Goal: Task Accomplishment & Management: Use online tool/utility

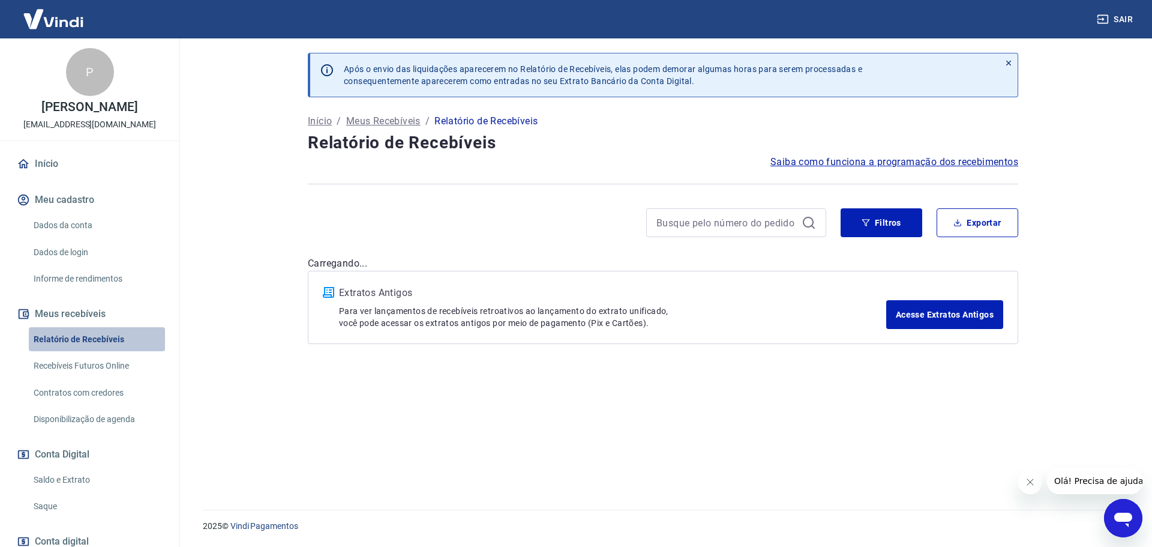
click at [97, 351] on link "Relatório de Recebíveis" at bounding box center [97, 339] width 136 height 25
click at [75, 352] on link "Relatório de Recebíveis" at bounding box center [97, 339] width 136 height 25
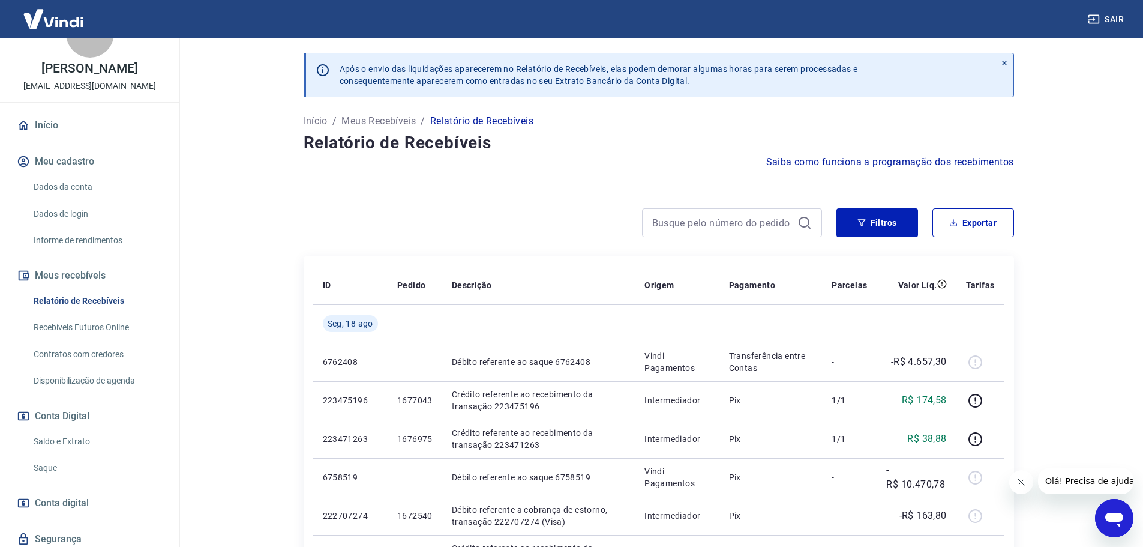
scroll to position [92, 0]
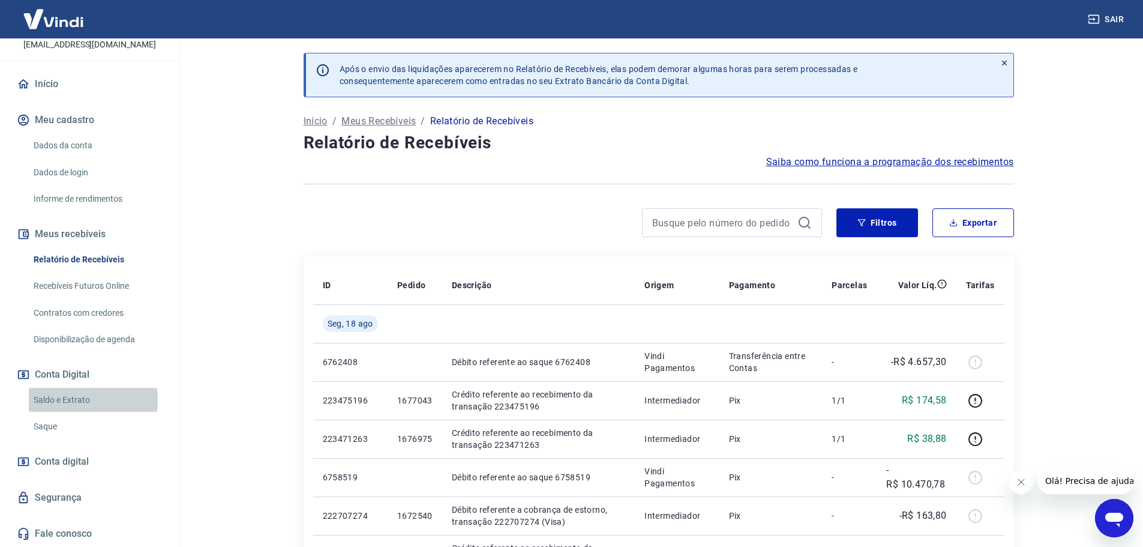
click at [65, 399] on link "Saldo e Extrato" at bounding box center [97, 400] width 136 height 25
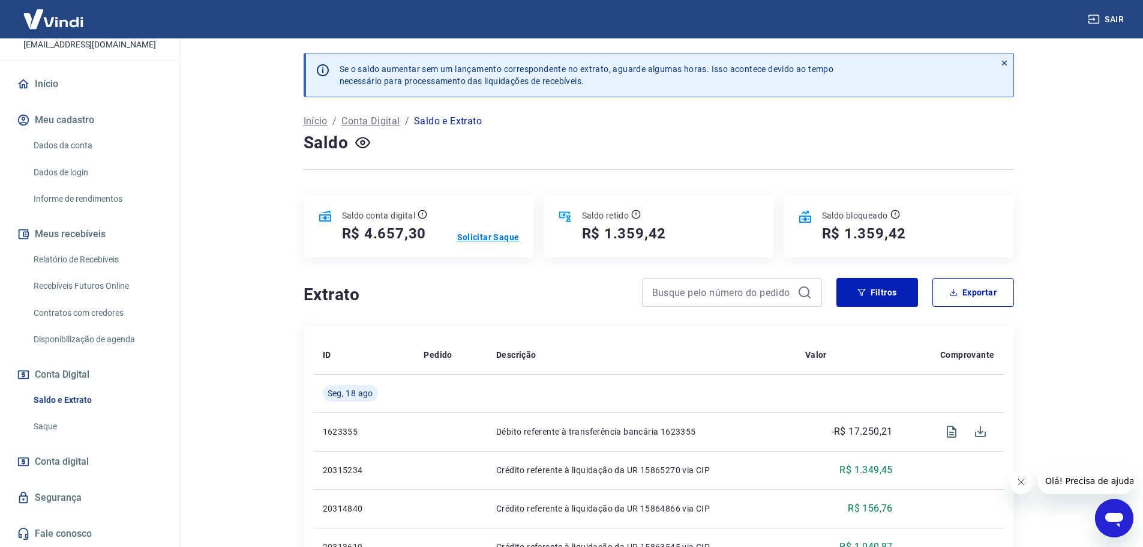
click at [499, 236] on p "Solicitar Saque" at bounding box center [488, 237] width 62 height 12
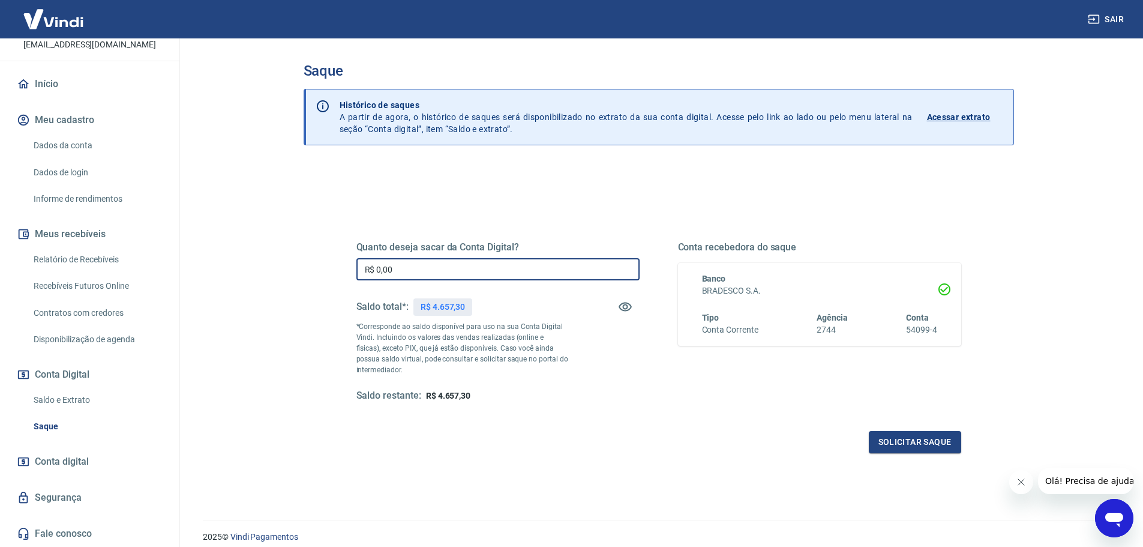
drag, startPoint x: 393, startPoint y: 265, endPoint x: 348, endPoint y: 272, distance: 46.2
click at [348, 272] on div "Quanto deseja sacar da Conta Digital? R$ 0,00 ​ Saldo total*: R$ 4.657,30 *Corr…" at bounding box center [659, 327] width 634 height 279
type input "R$ 4.657,30"
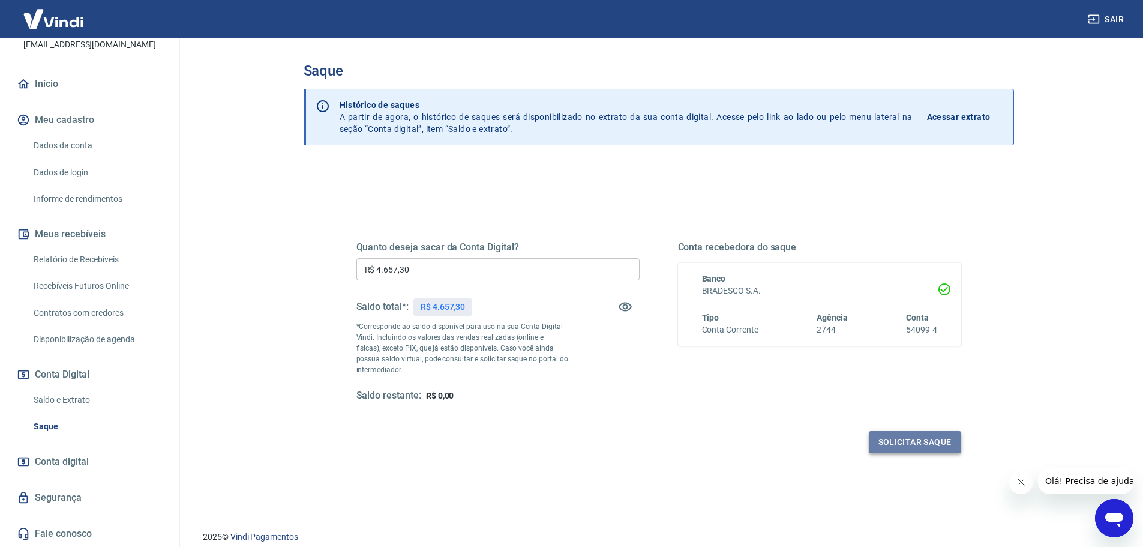
click at [894, 439] on button "Solicitar saque" at bounding box center [915, 442] width 92 height 22
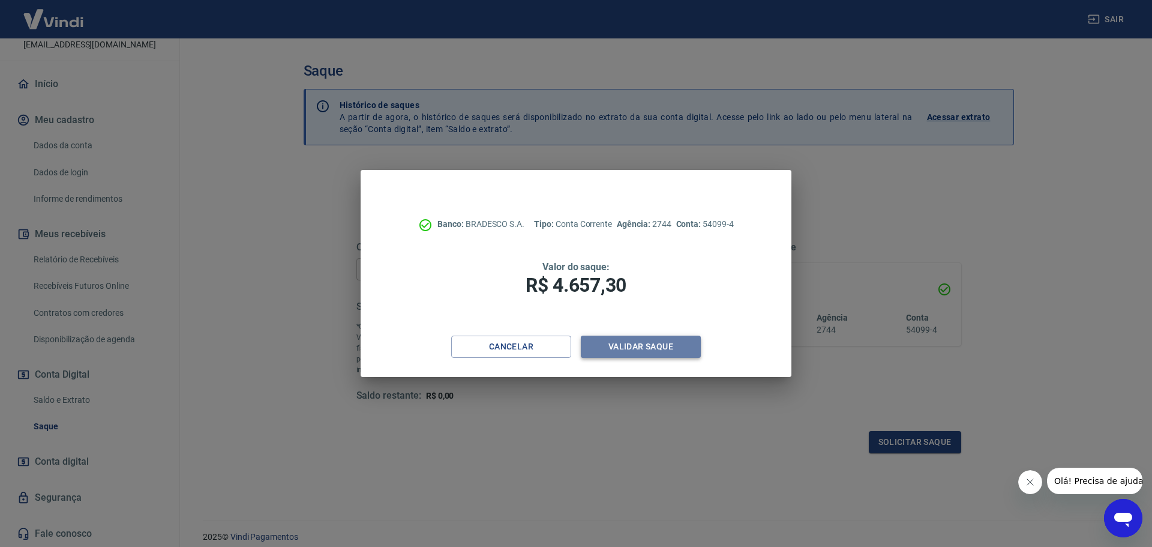
click at [648, 345] on button "Validar saque" at bounding box center [641, 347] width 120 height 22
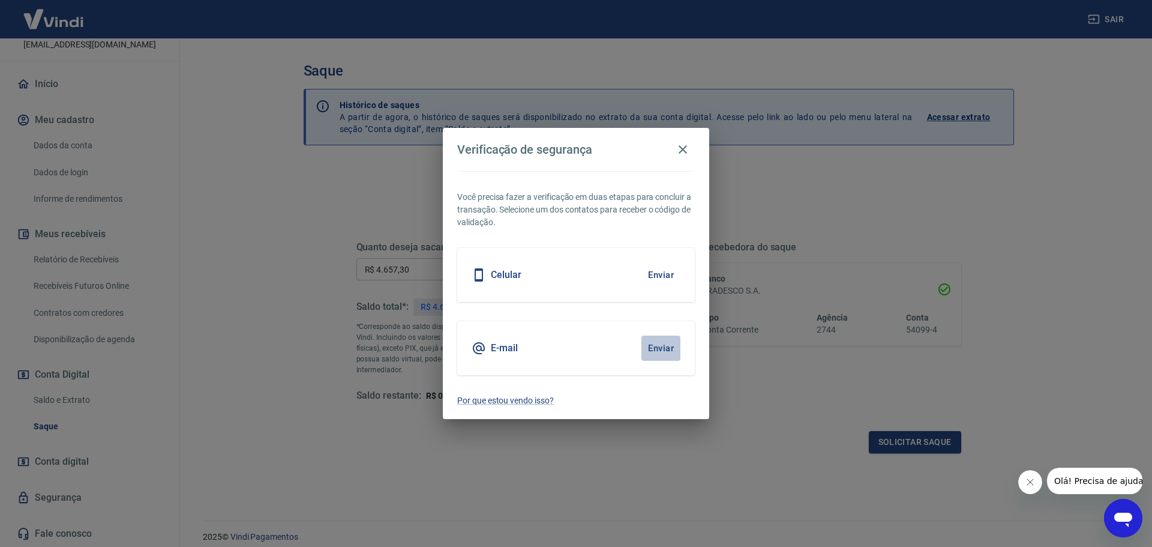
click at [664, 348] on button "Enviar" at bounding box center [661, 348] width 39 height 25
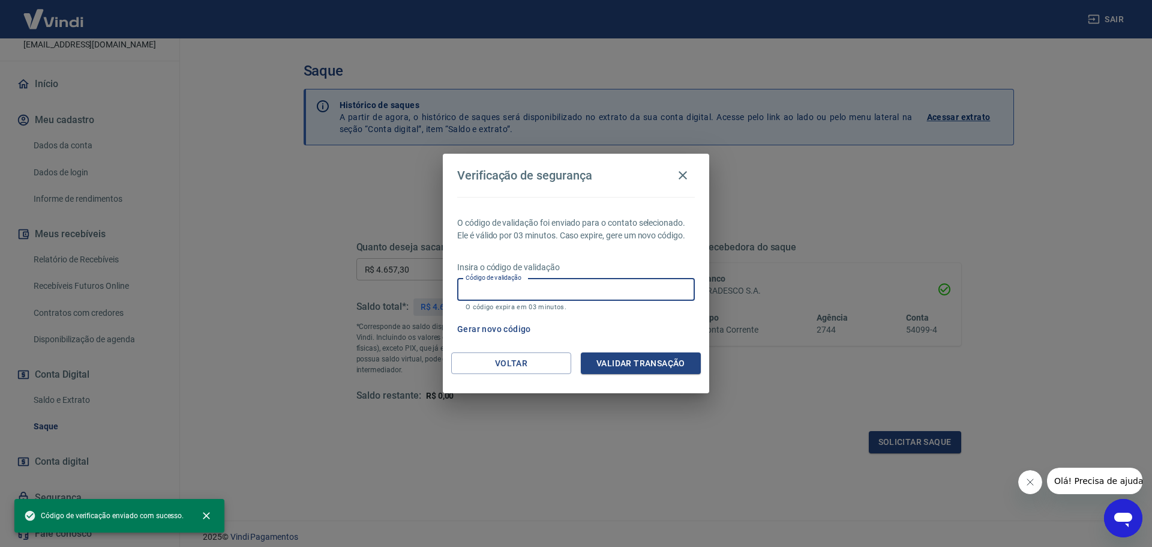
click at [544, 293] on input "Código de validação" at bounding box center [576, 289] width 238 height 22
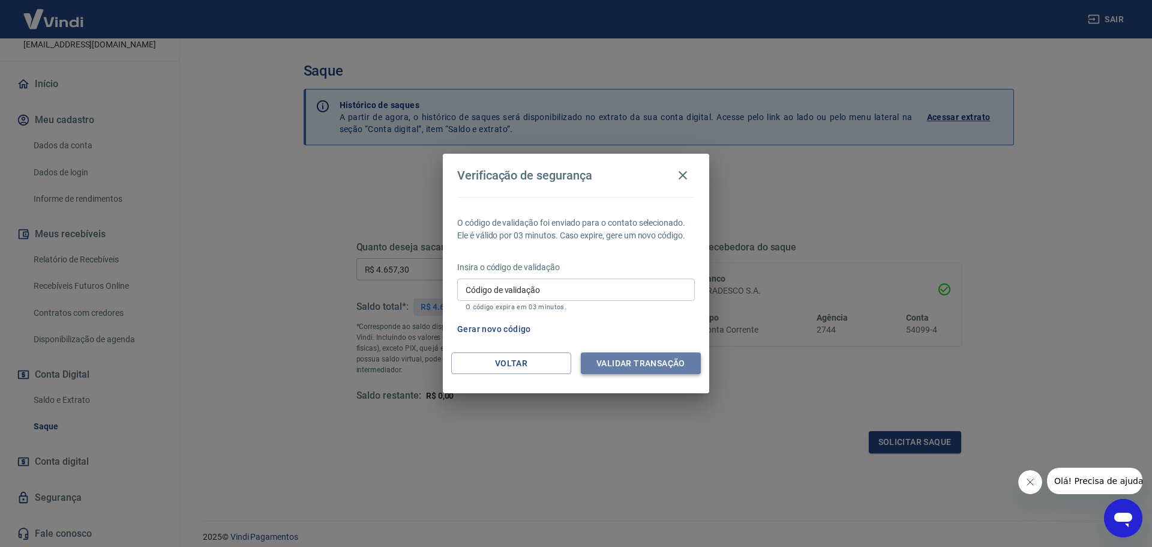
click at [657, 363] on button "Validar transação" at bounding box center [641, 363] width 120 height 22
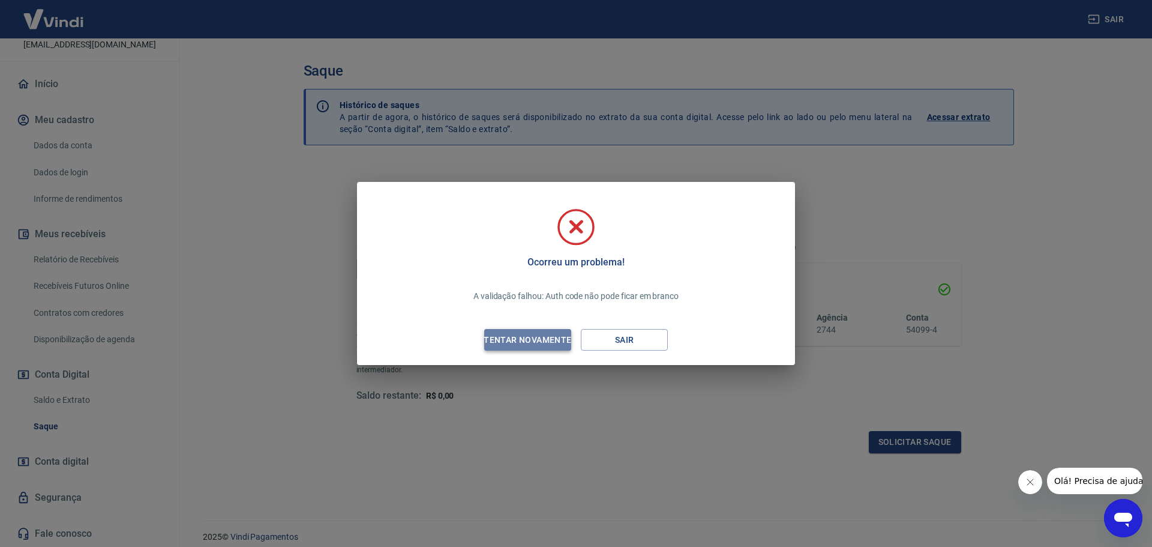
click at [541, 337] on div "Tentar novamente" at bounding box center [527, 340] width 116 height 15
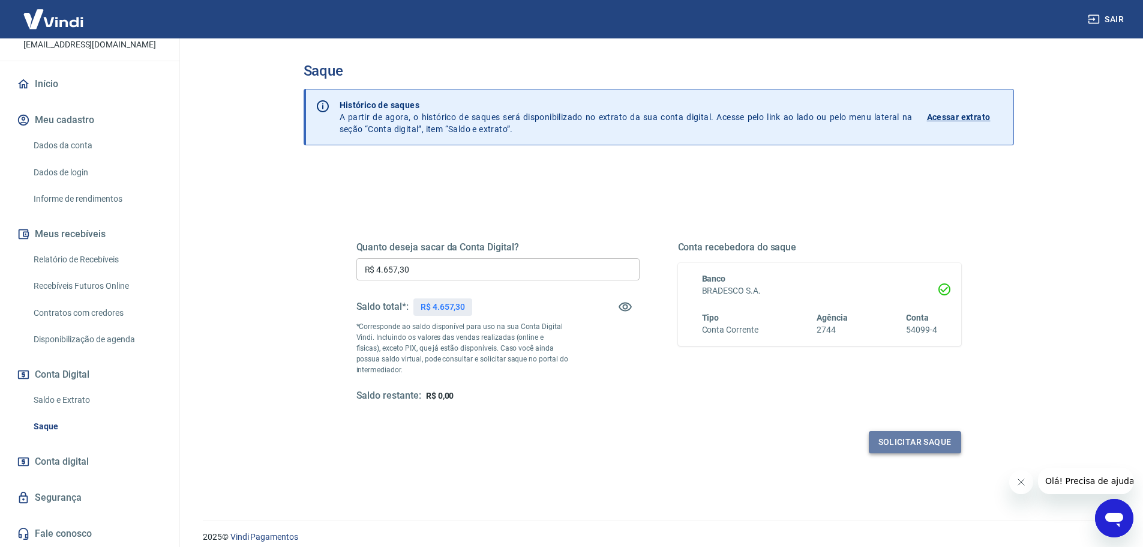
click at [903, 440] on button "Solicitar saque" at bounding box center [915, 442] width 92 height 22
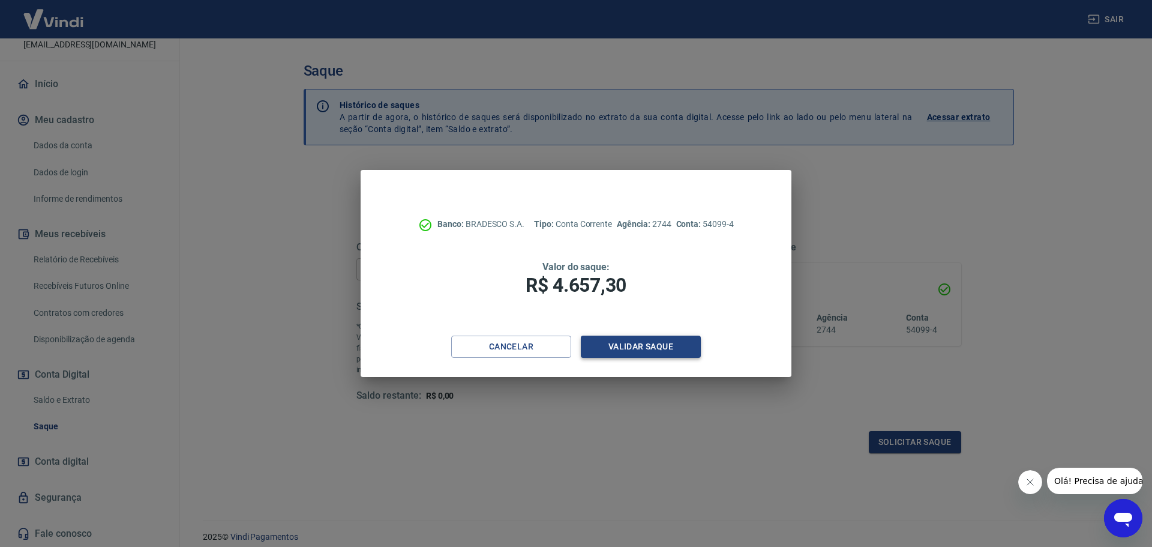
click at [642, 346] on button "Validar saque" at bounding box center [641, 347] width 120 height 22
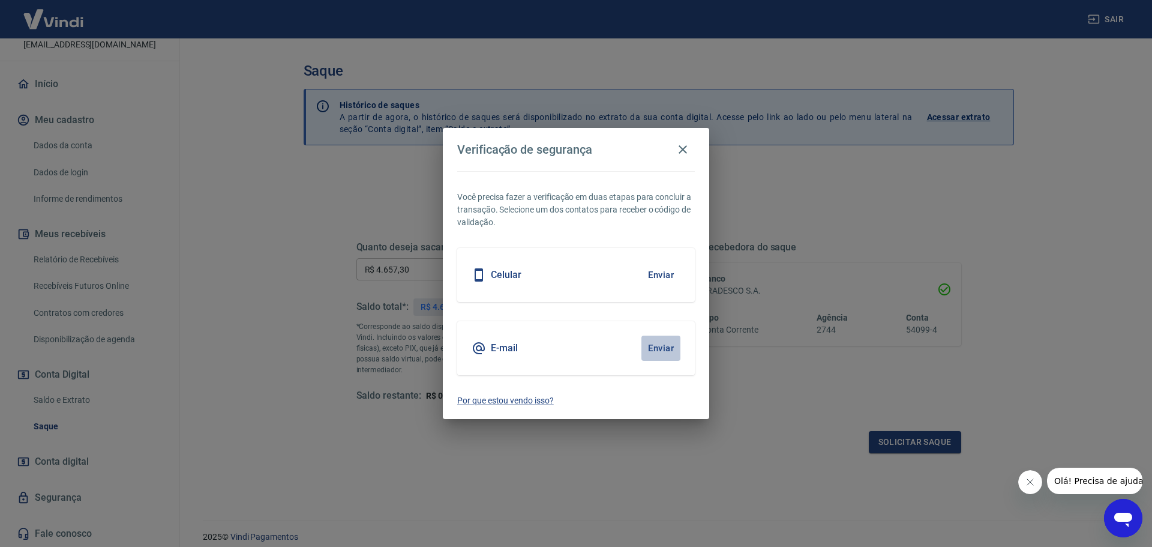
click at [664, 350] on button "Enviar" at bounding box center [661, 348] width 39 height 25
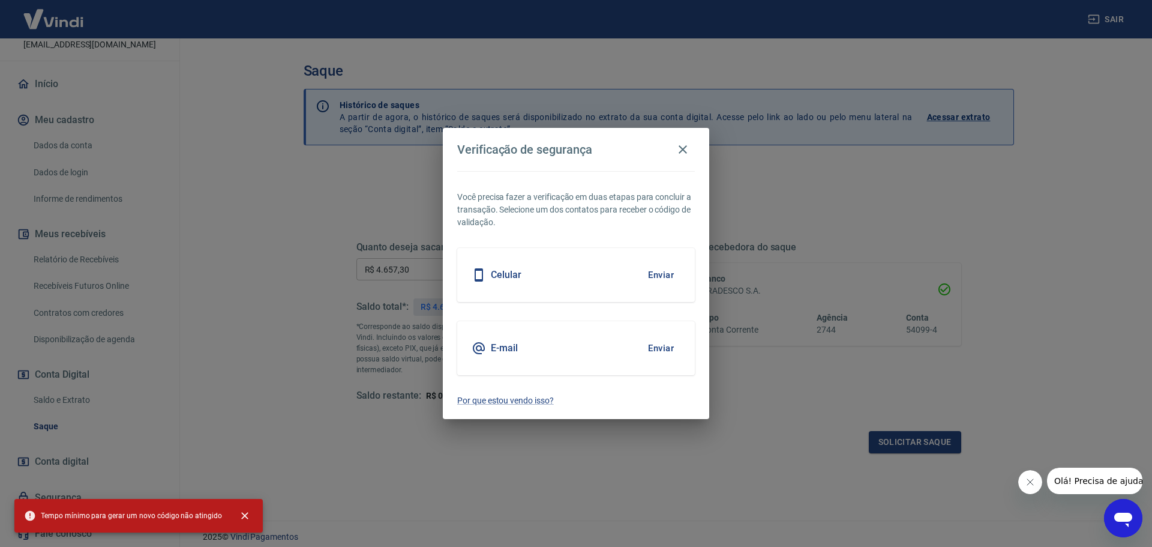
click at [664, 348] on button "Enviar" at bounding box center [661, 348] width 39 height 25
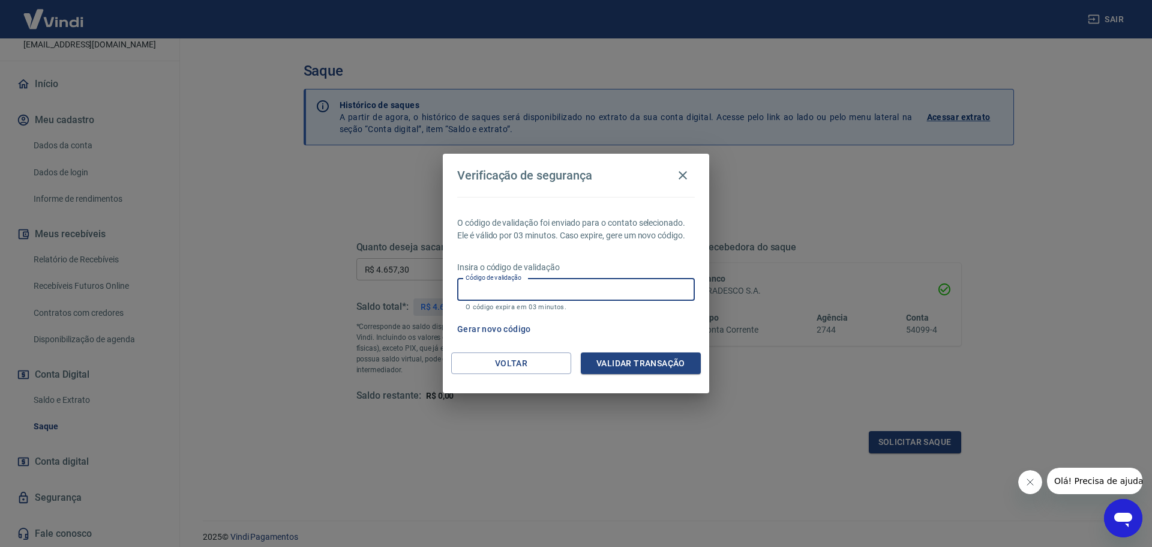
click at [513, 286] on input "Código de validação" at bounding box center [576, 289] width 238 height 22
click at [493, 297] on input "Código de validação" at bounding box center [576, 289] width 238 height 22
paste input "599287"
type input "599287"
click at [637, 364] on button "Validar transação" at bounding box center [641, 363] width 120 height 22
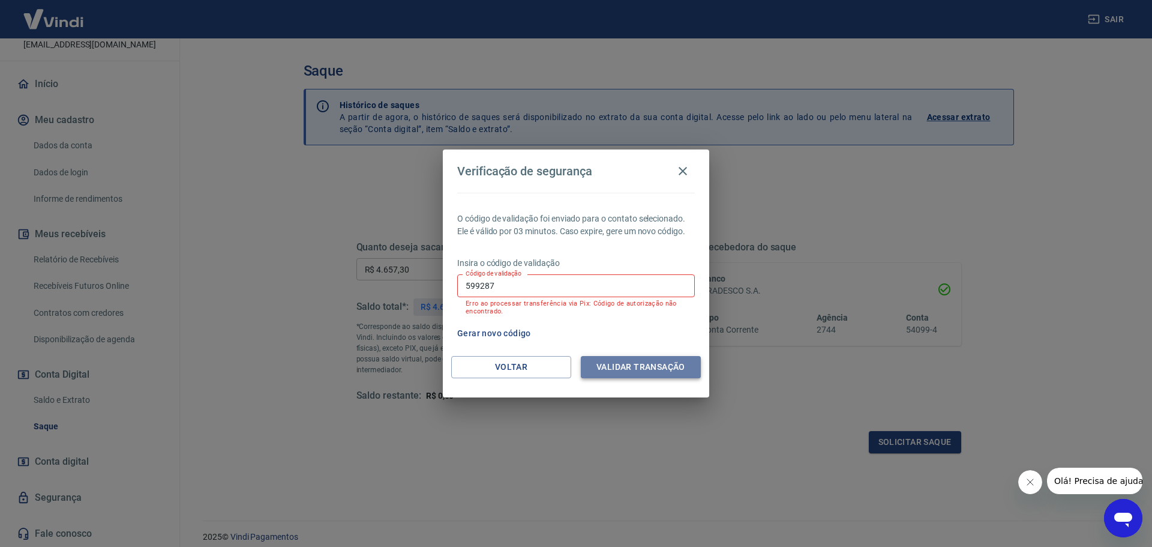
click at [618, 365] on button "Validar transação" at bounding box center [641, 367] width 120 height 22
drag, startPoint x: 508, startPoint y: 290, endPoint x: 422, endPoint y: 296, distance: 86.6
click at [424, 296] on div "Verificação de segurança O código de validação foi enviado para o contato selec…" at bounding box center [576, 273] width 1152 height 547
click at [359, 417] on div "Verificação de segurança O código de validação foi enviado para o contato selec…" at bounding box center [576, 273] width 1152 height 547
click at [619, 367] on button "Validar transação" at bounding box center [641, 367] width 120 height 22
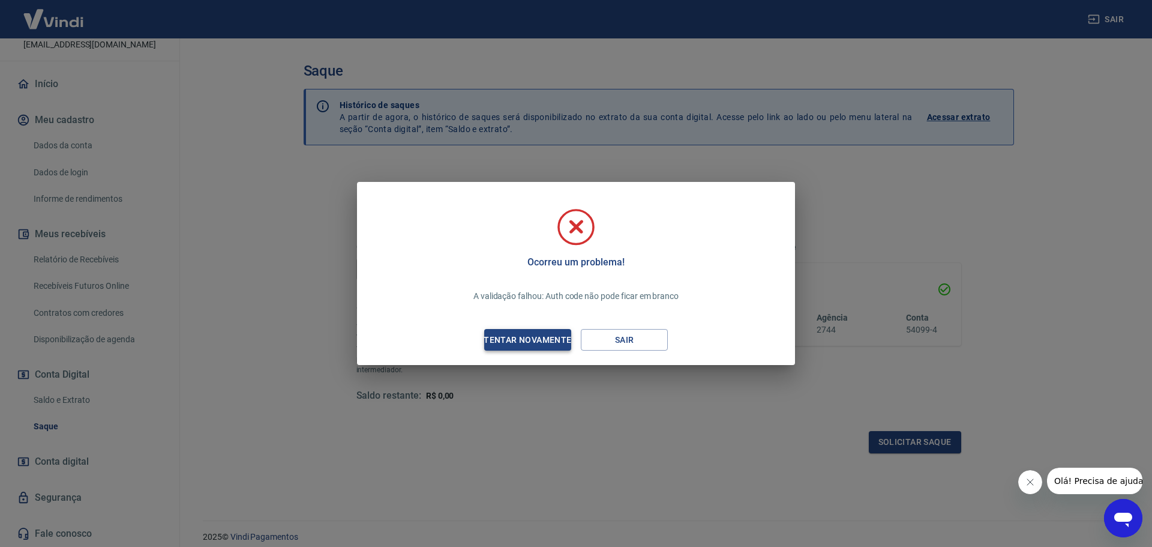
click at [541, 339] on div "Tentar novamente" at bounding box center [527, 340] width 116 height 15
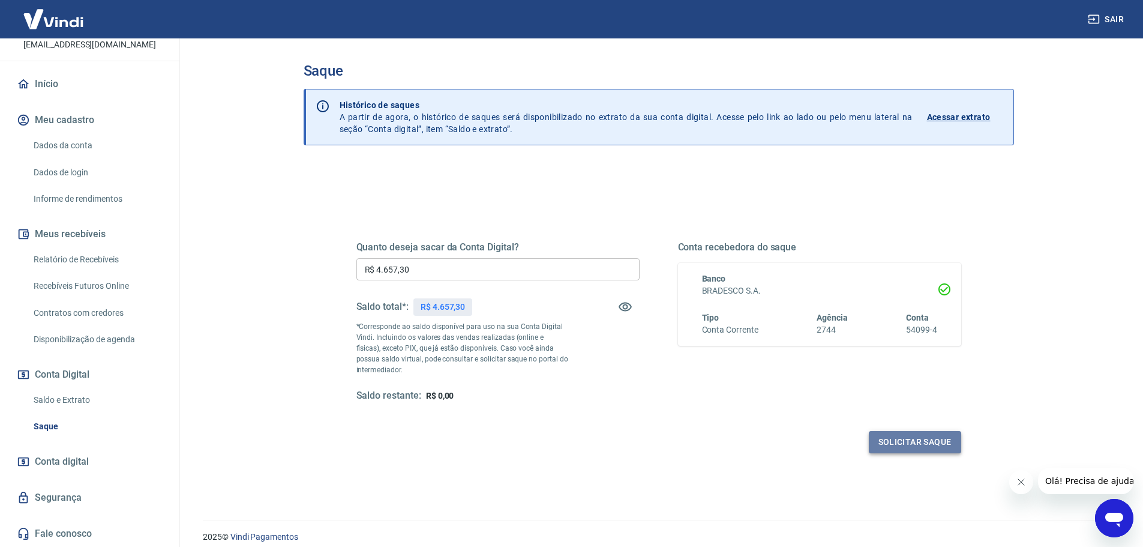
click at [928, 447] on button "Solicitar saque" at bounding box center [915, 442] width 92 height 22
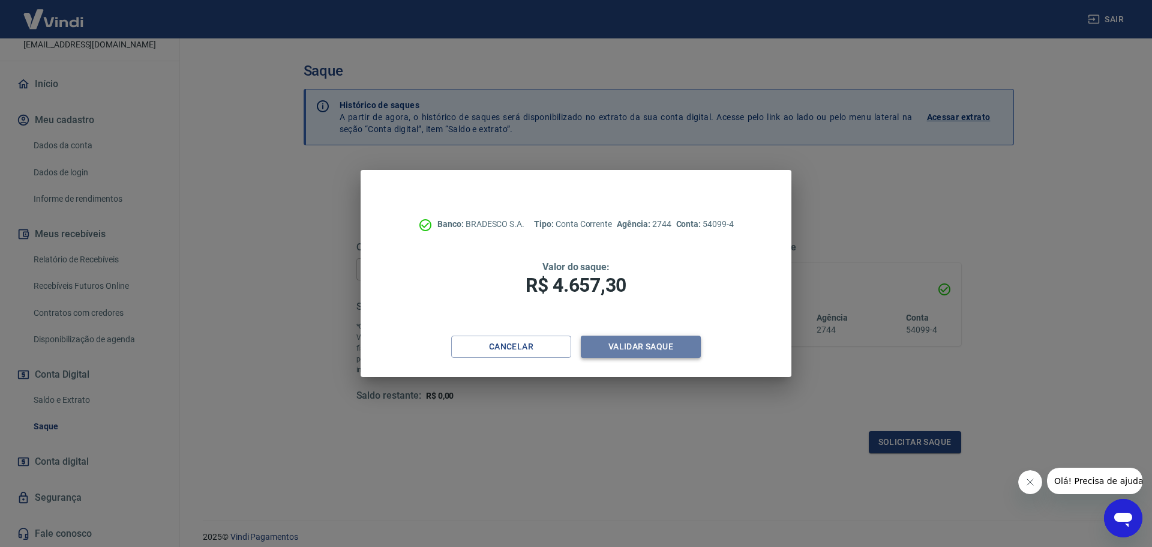
click at [636, 344] on button "Validar saque" at bounding box center [641, 347] width 120 height 22
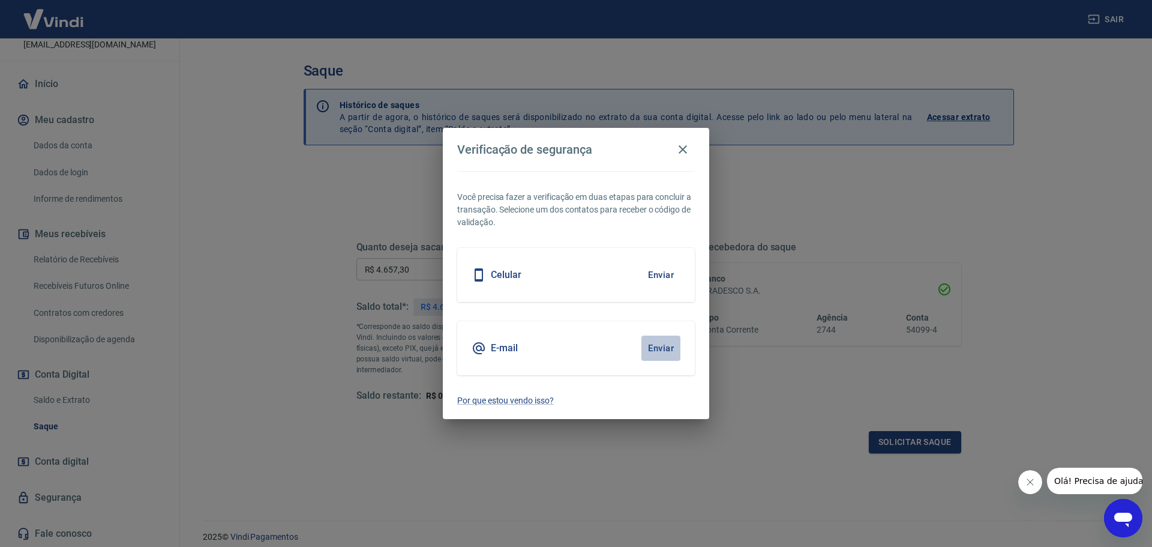
click at [669, 352] on button "Enviar" at bounding box center [661, 348] width 39 height 25
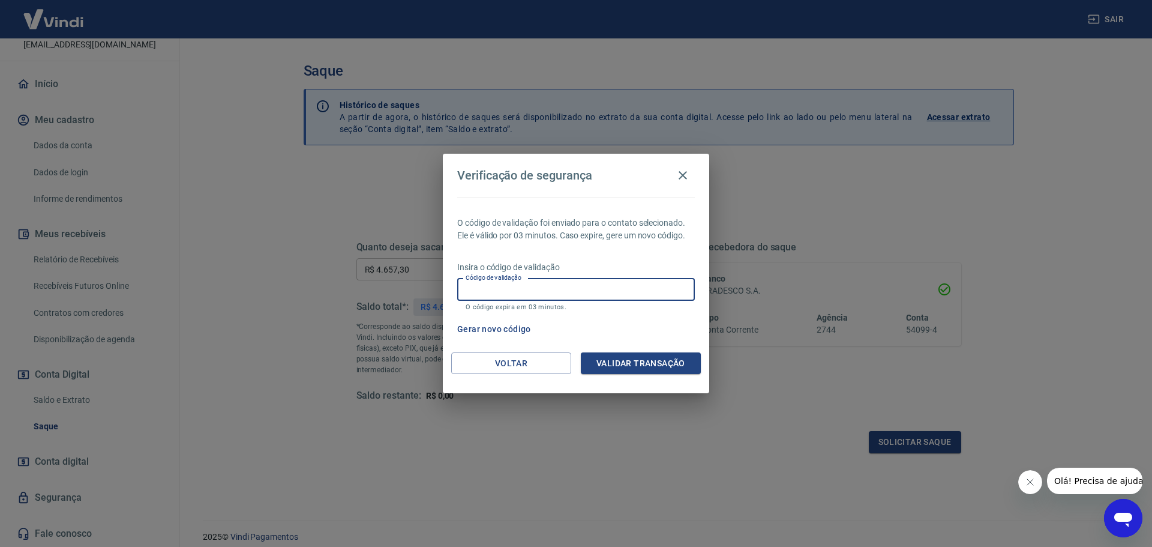
click at [511, 288] on input "Código de validação" at bounding box center [576, 289] width 238 height 22
paste input "828222"
type input "828222"
click at [615, 366] on button "Validar transação" at bounding box center [641, 363] width 120 height 22
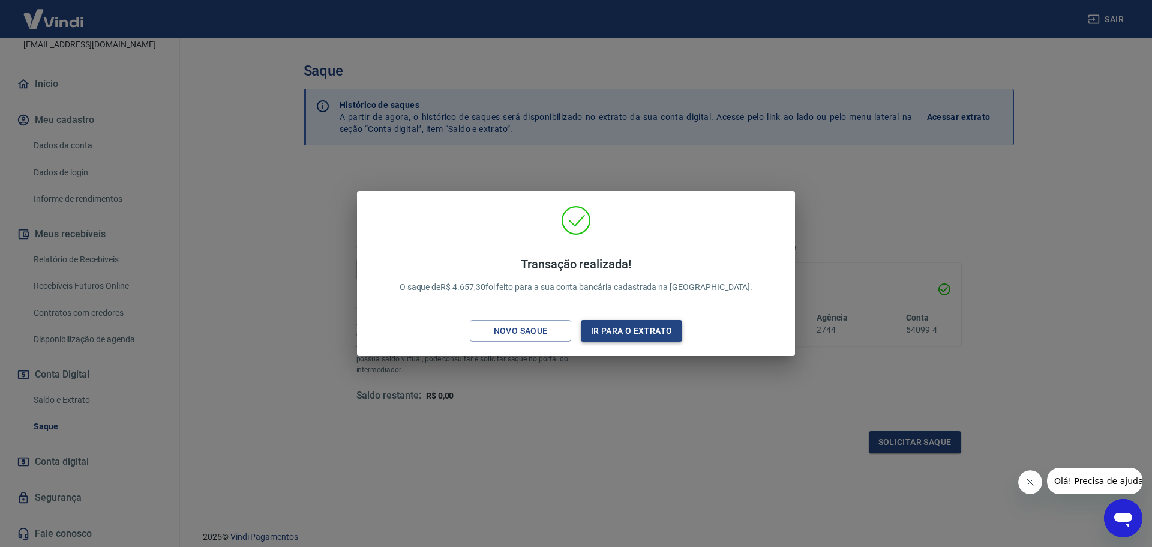
click at [599, 332] on button "Ir para o extrato" at bounding box center [631, 331] width 101 height 22
